Goal: Task Accomplishment & Management: Manage account settings

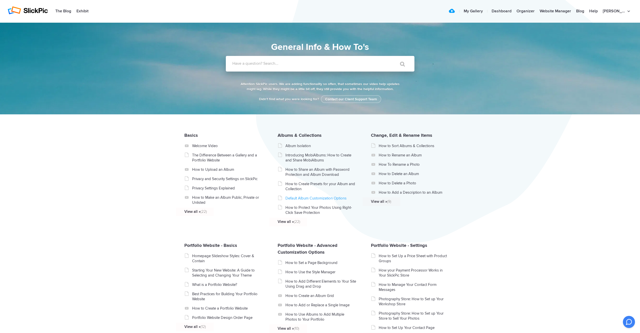
scroll to position [19, 0]
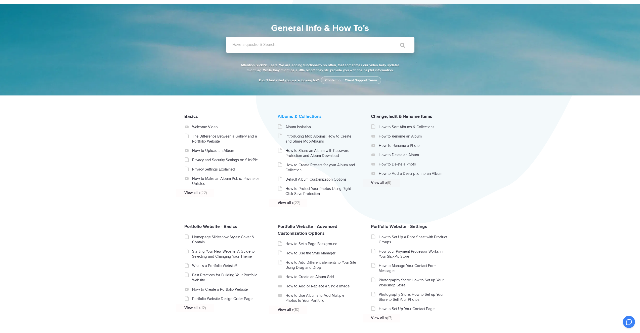
click at [287, 119] on link "Albums & Collections" at bounding box center [300, 116] width 44 height 6
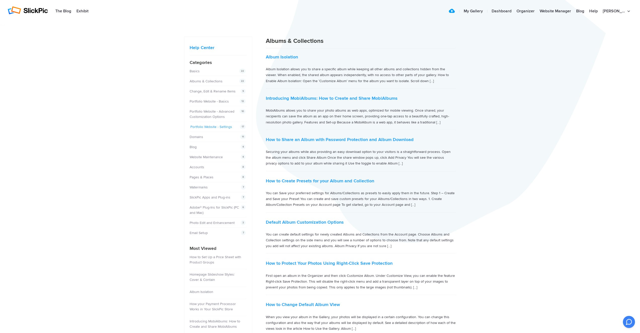
click at [202, 127] on link "Portfolio Website - Settings" at bounding box center [211, 126] width 42 height 4
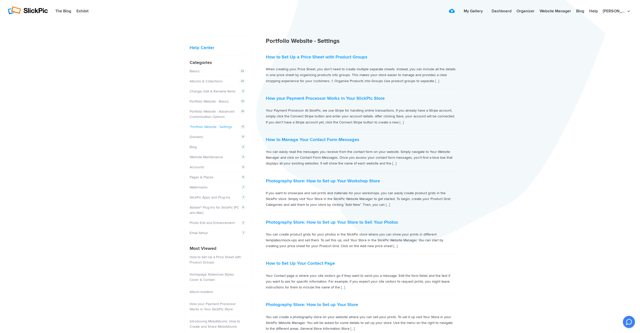
click at [203, 127] on link "Portfolio Website - Settings" at bounding box center [211, 126] width 42 height 4
click at [207, 126] on link "Portfolio Website - Settings" at bounding box center [211, 126] width 42 height 4
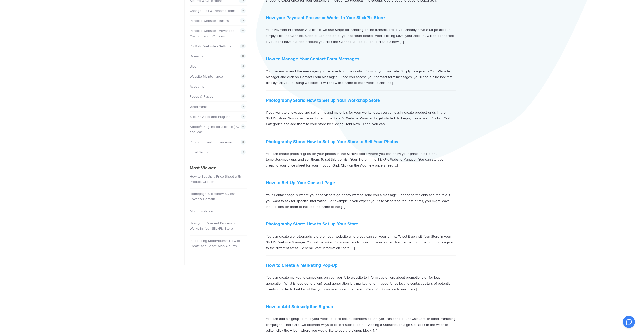
scroll to position [25, 0]
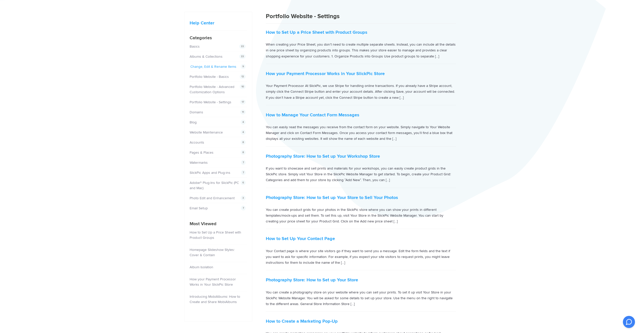
click at [208, 67] on link "Change, Edit & Rename Items" at bounding box center [213, 66] width 46 height 4
click at [206, 76] on link "Portfolio Website - Basics" at bounding box center [209, 76] width 39 height 4
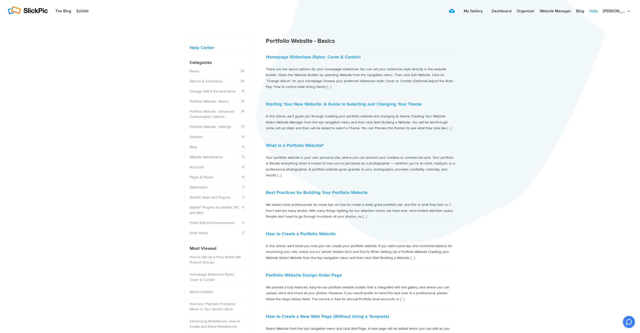
click at [600, 11] on link "Help" at bounding box center [594, 11] width 14 height 10
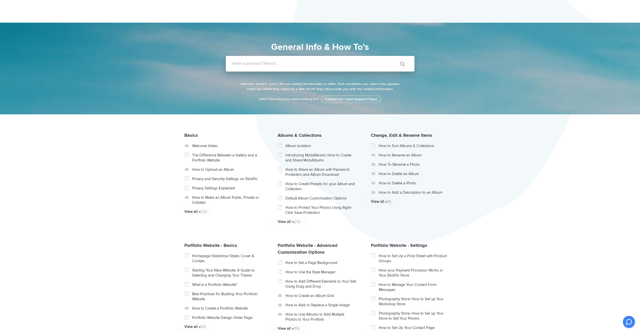
click at [280, 66] on label "Have a question? Search..." at bounding box center [326, 63] width 189 height 5
click at [280, 66] on input "Have a question? Search..." at bounding box center [310, 64] width 168 height 16
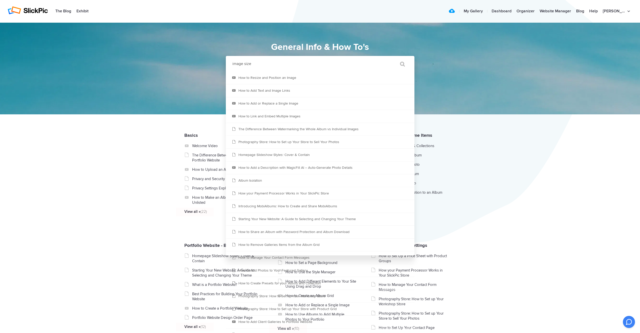
drag, startPoint x: 243, startPoint y: 63, endPoint x: 234, endPoint y: 64, distance: 9.3
click at [234, 64] on input "image size" at bounding box center [310, 64] width 168 height 16
type input "size"
click at [400, 64] on input "" at bounding box center [400, 64] width 21 height 12
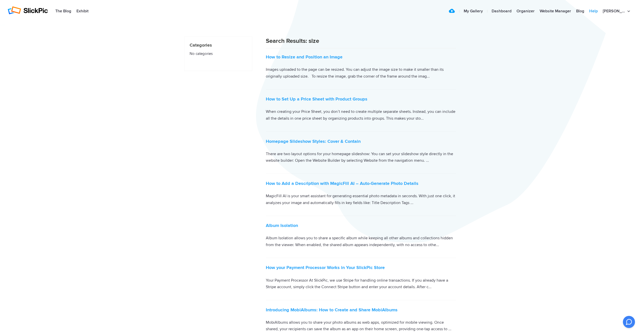
click at [600, 11] on link "Help" at bounding box center [594, 11] width 14 height 10
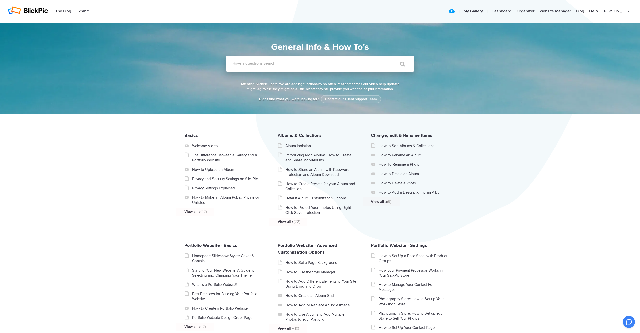
scroll to position [93, 0]
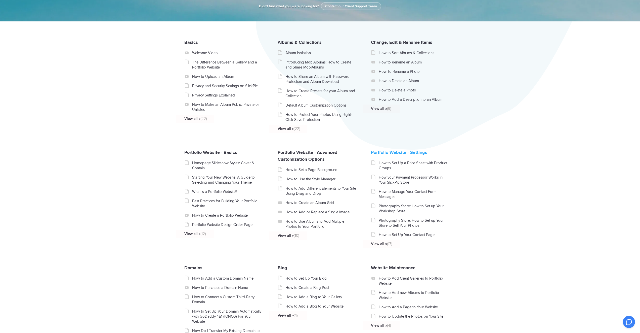
click at [383, 155] on link "Portfolio Website - Settings" at bounding box center [399, 152] width 56 height 6
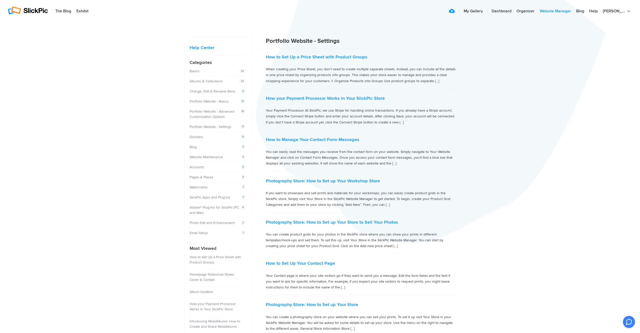
click at [568, 10] on link "Website Manager" at bounding box center [555, 11] width 36 height 10
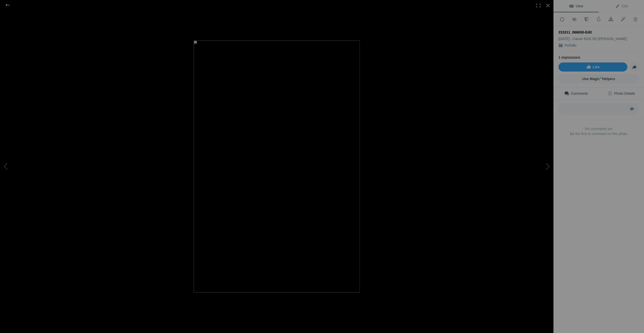
click at [620, 91] on span "Photo Details" at bounding box center [620, 93] width 27 height 4
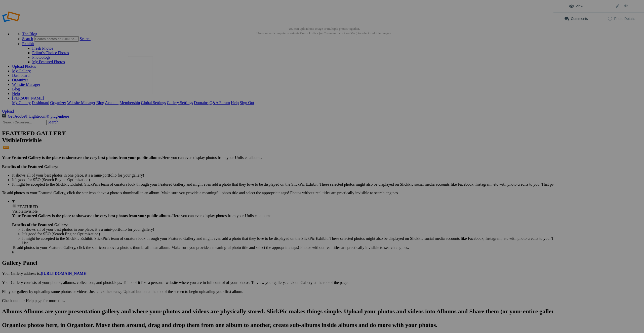
click at [135, 71] on img at bounding box center [140, 75] width 25 height 38
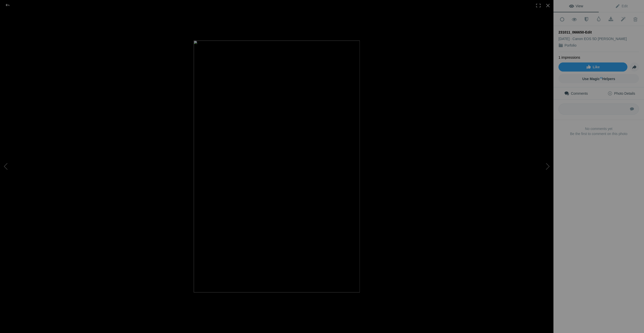
click at [617, 91] on span "Photo Details" at bounding box center [620, 93] width 27 height 4
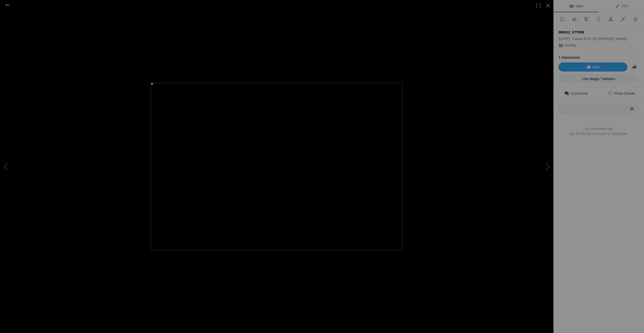
click at [624, 92] on span "Photo Details" at bounding box center [620, 93] width 27 height 4
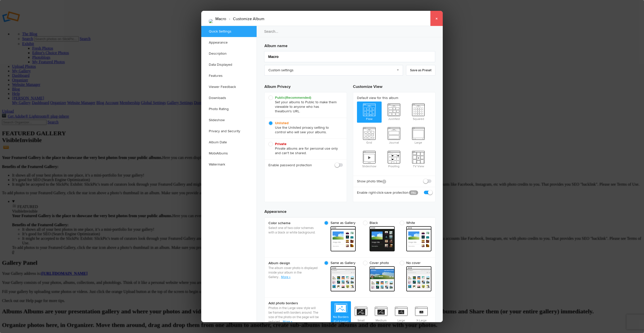
click at [435, 19] on link "×" at bounding box center [436, 18] width 13 height 15
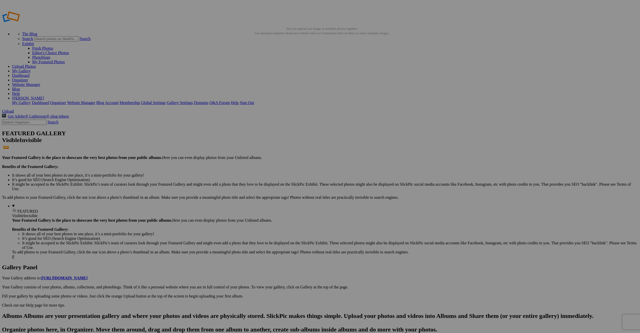
click at [14, 109] on span "Upload" at bounding box center [8, 111] width 12 height 4
